Goal: Find specific page/section: Find specific page/section

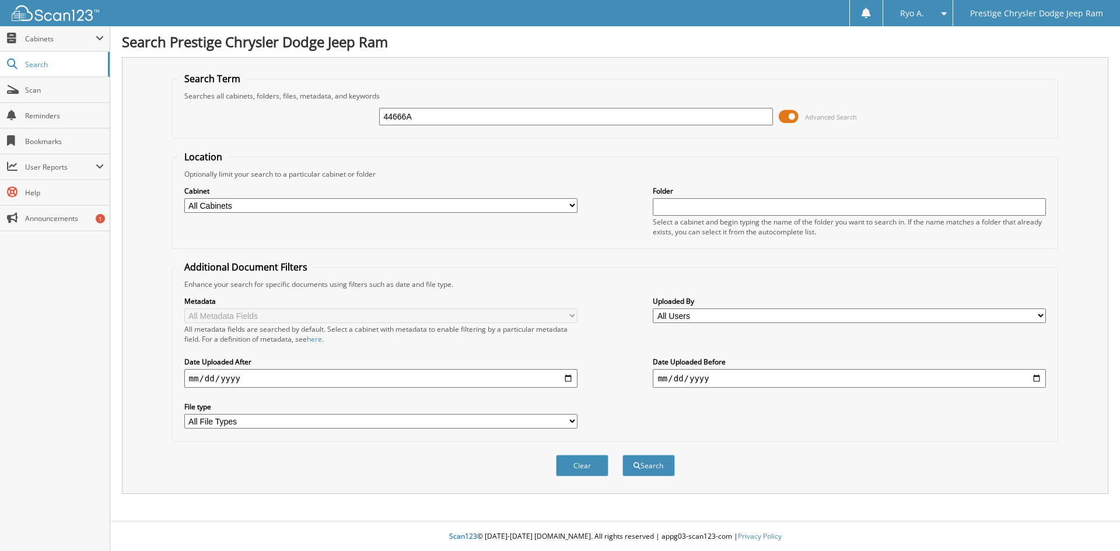
type input "44666A"
click at [622, 455] on button "Search" at bounding box center [648, 466] width 53 height 22
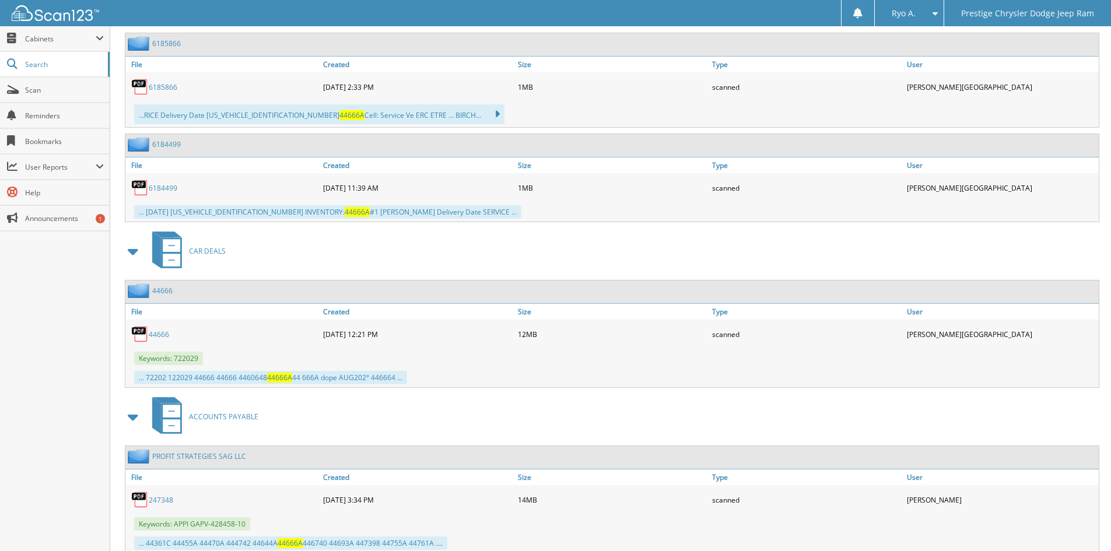
scroll to position [481, 0]
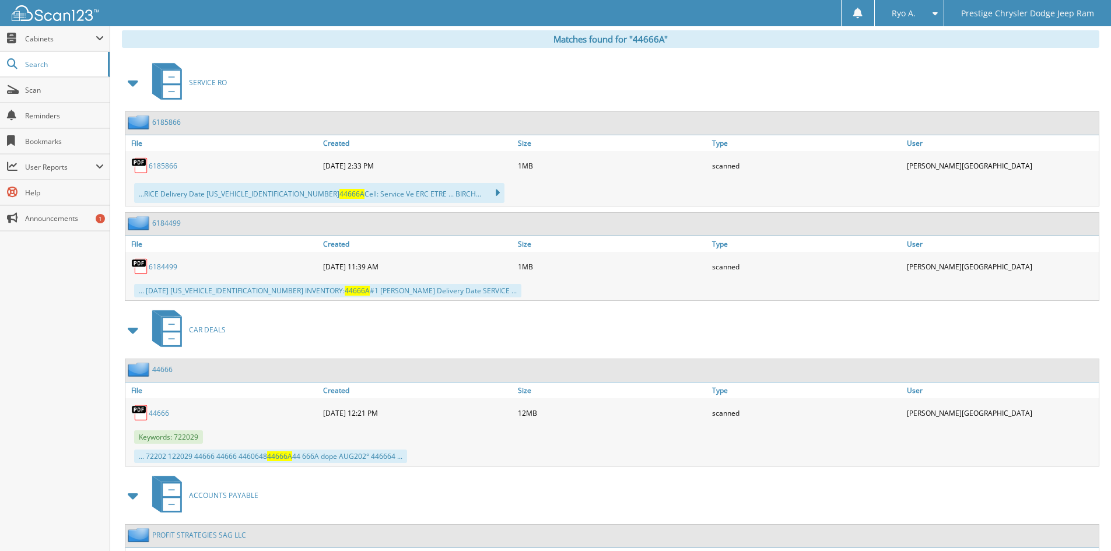
click at [158, 414] on link "44666" at bounding box center [159, 413] width 20 height 10
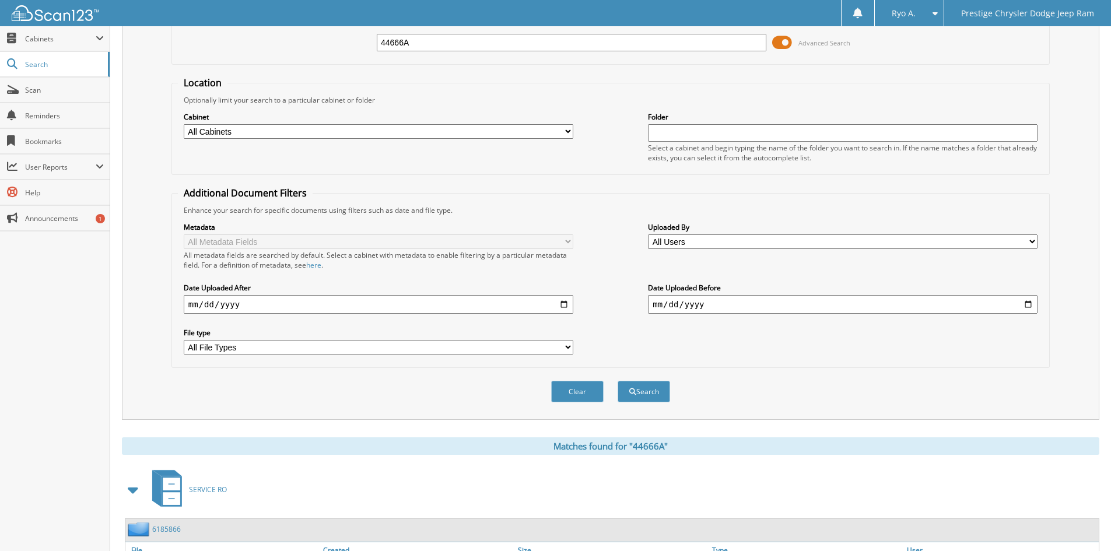
scroll to position [73, 0]
drag, startPoint x: 445, startPoint y: 45, endPoint x: 320, endPoint y: 46, distance: 124.3
click at [326, 42] on div "44666A Advanced Search" at bounding box center [611, 44] width 866 height 32
type input "LAUREL TATE"
click at [618, 382] on button "Search" at bounding box center [644, 393] width 53 height 22
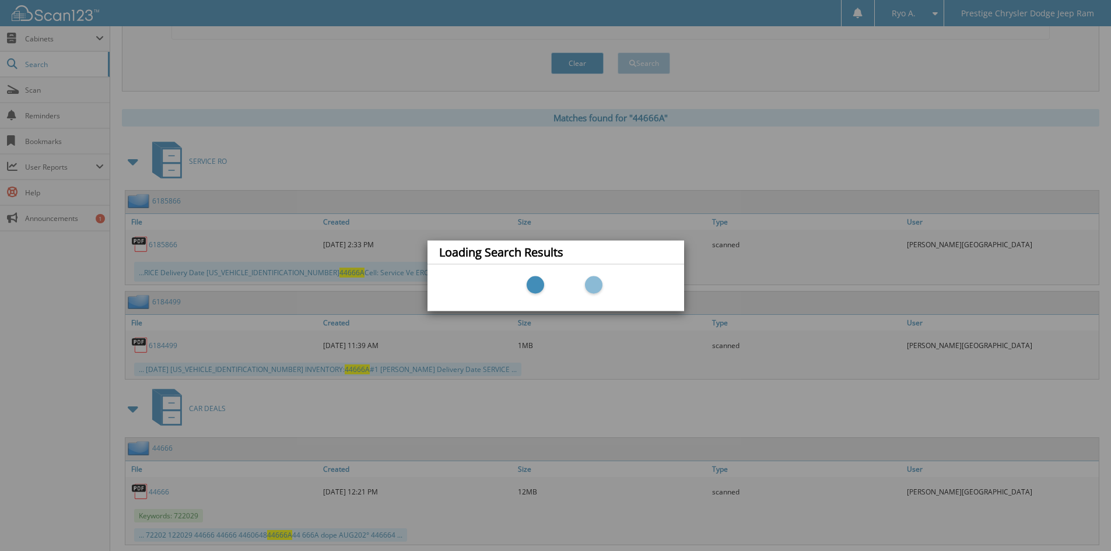
scroll to position [423, 0]
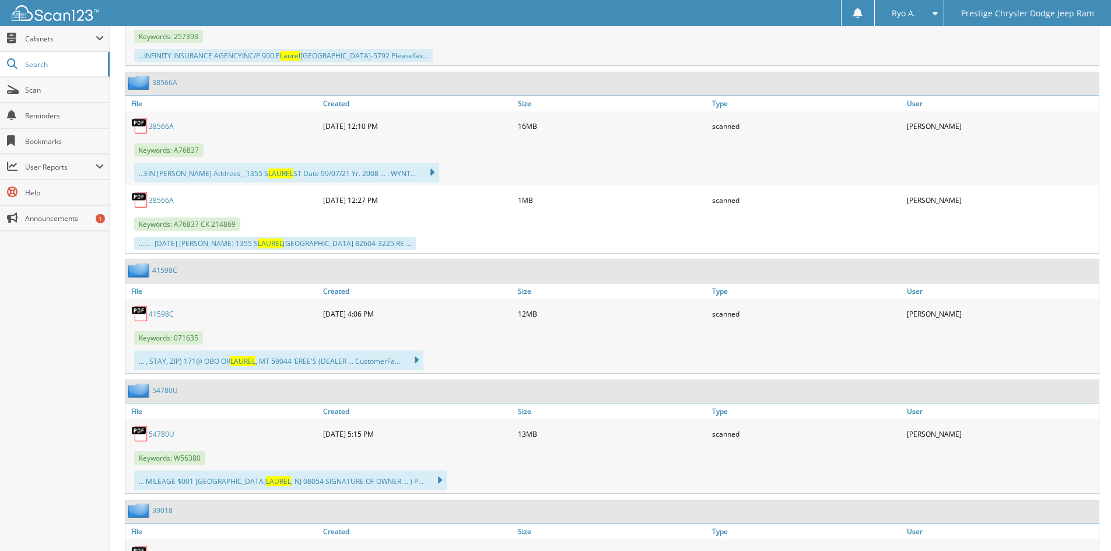
scroll to position [817, 0]
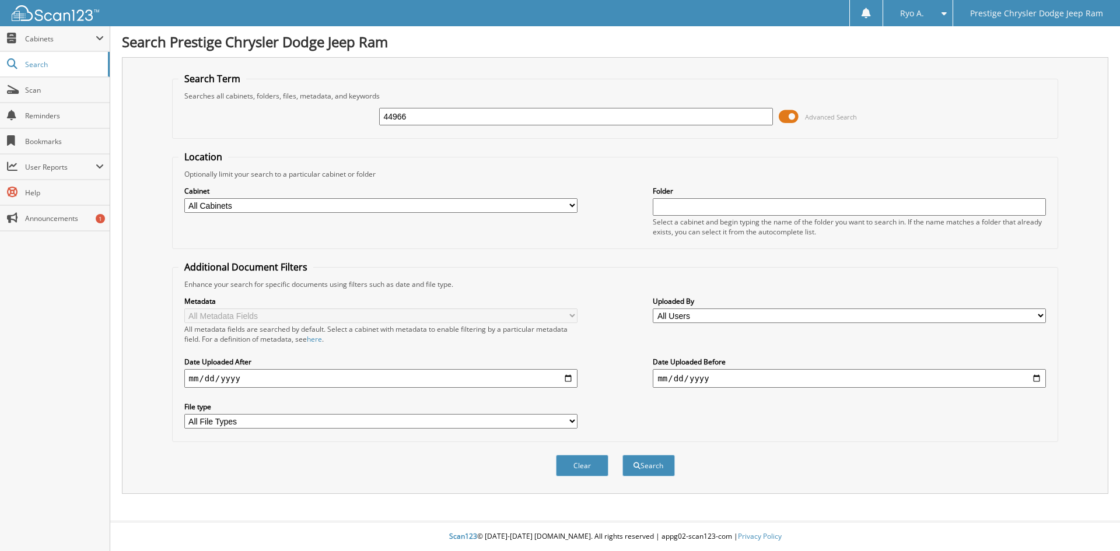
type input "44966"
click at [622, 455] on button "Search" at bounding box center [648, 466] width 53 height 22
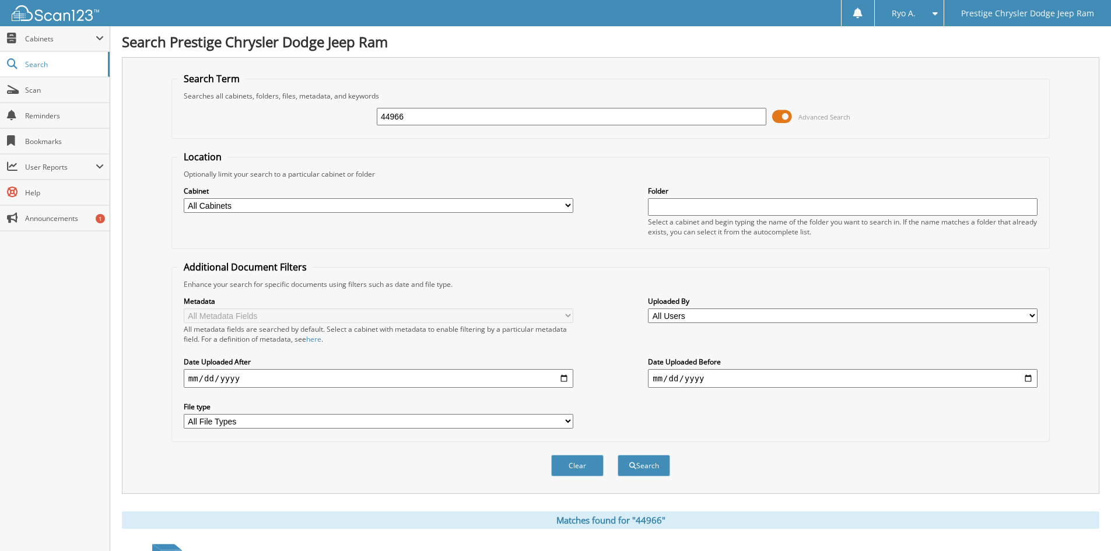
click at [262, 203] on select "All Cabinets ACCOUNTS PAYABLE ACCOUNTS RECEIVABLE CAR DEALS MISC PARTS SERVICE …" at bounding box center [379, 205] width 390 height 15
select select "33983"
click at [184, 198] on select "All Cabinets ACCOUNTS PAYABLE ACCOUNTS RECEIVABLE CAR DEALS MISC PARTS SERVICE …" at bounding box center [379, 205] width 390 height 15
drag, startPoint x: 589, startPoint y: 467, endPoint x: 730, endPoint y: 430, distance: 145.5
click at [730, 430] on form "Search Term Searches all cabinets, folders, files, metadata, and keywords 44966…" at bounding box center [611, 280] width 879 height 417
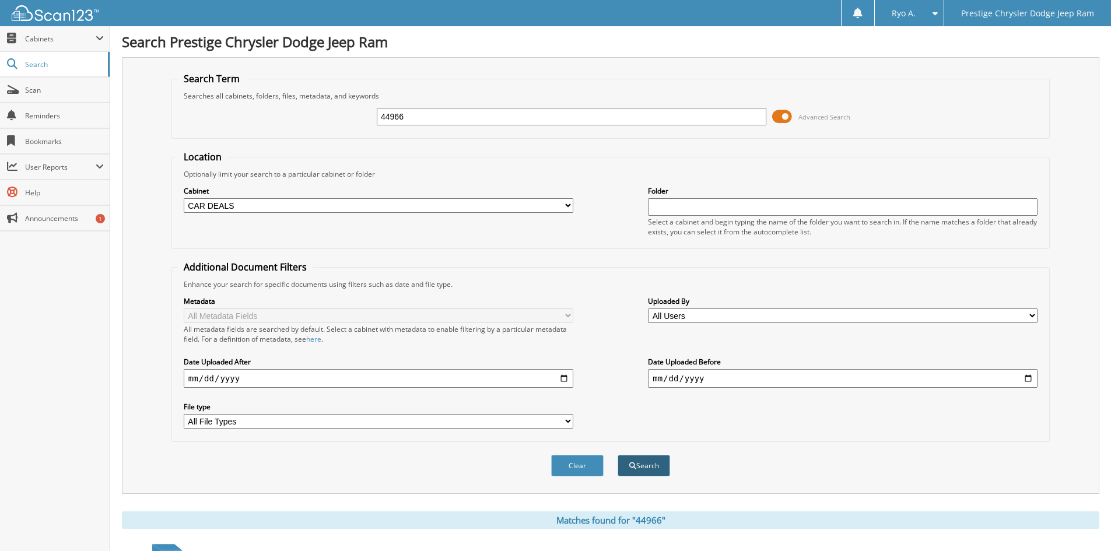
click at [643, 466] on button "Search" at bounding box center [644, 466] width 53 height 22
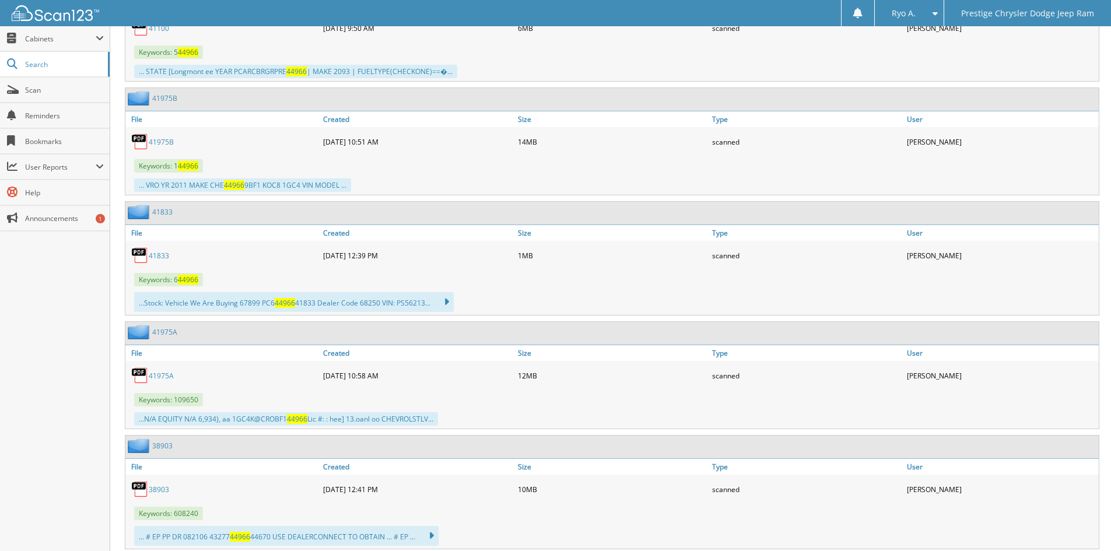
scroll to position [472, 0]
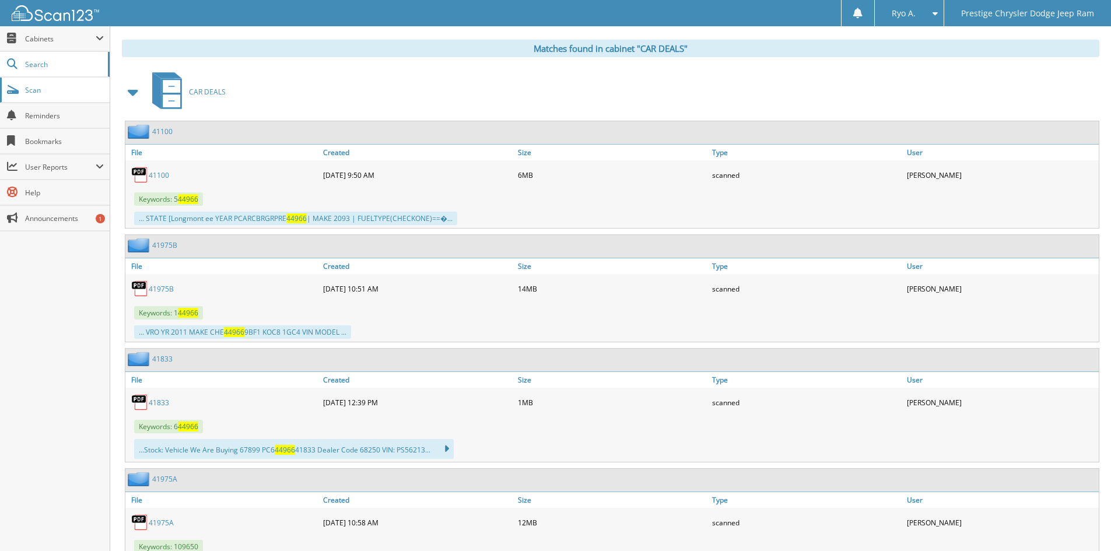
click at [51, 95] on span "Scan" at bounding box center [64, 90] width 79 height 10
